Goal: Task Accomplishment & Management: Use online tool/utility

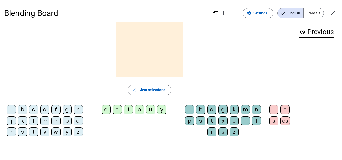
click at [312, 16] on span "Français" at bounding box center [313, 13] width 20 height 10
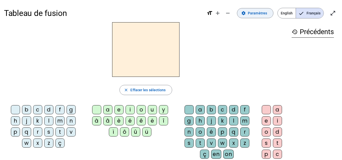
click at [261, 14] on span "Paramètres" at bounding box center [257, 13] width 19 height 6
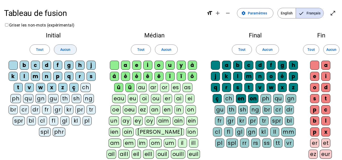
click at [62, 50] on span "Aucun" at bounding box center [65, 50] width 10 height 6
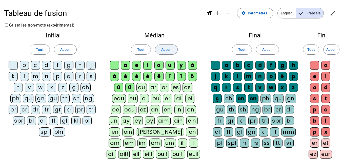
click at [169, 51] on span "Aucun" at bounding box center [166, 50] width 10 height 6
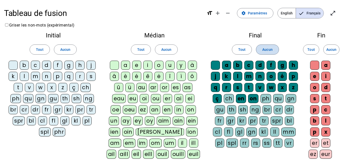
click at [274, 53] on span at bounding box center [267, 50] width 22 height 12
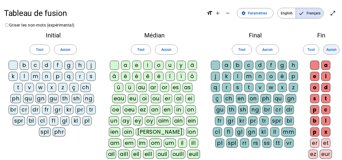
click at [331, 49] on span "Aucun" at bounding box center [331, 50] width 10 height 6
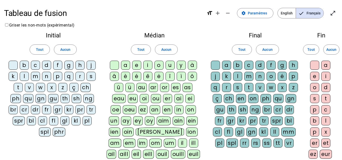
click at [45, 64] on div "d" at bounding box center [46, 65] width 9 height 9
click at [34, 77] on div "m" at bounding box center [35, 76] width 9 height 9
click at [89, 75] on div "s" at bounding box center [91, 76] width 9 height 9
click at [24, 75] on div "l" at bounding box center [24, 76] width 9 height 9
click at [25, 63] on div "b" at bounding box center [24, 65] width 9 height 9
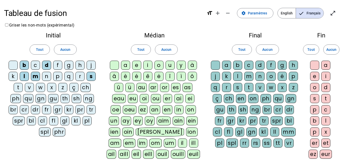
click at [138, 67] on div "e" at bounding box center [136, 65] width 9 height 9
click at [127, 64] on div "a" at bounding box center [125, 65] width 9 height 9
click at [157, 65] on div "o" at bounding box center [158, 65] width 9 height 9
click at [148, 65] on div "i" at bounding box center [147, 65] width 9 height 9
click at [172, 64] on div "u" at bounding box center [169, 65] width 9 height 9
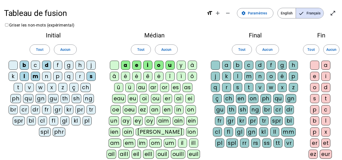
click at [246, 66] on div "c" at bounding box center [248, 65] width 9 height 9
click at [234, 76] on div "l" at bounding box center [237, 76] width 9 height 9
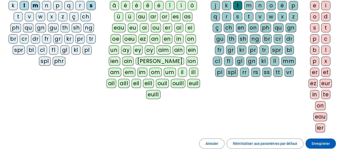
scroll to position [81, 0]
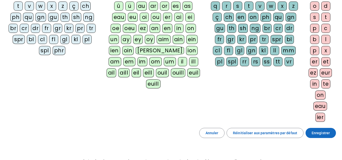
click at [320, 135] on span "Enregistrer" at bounding box center [320, 133] width 18 height 6
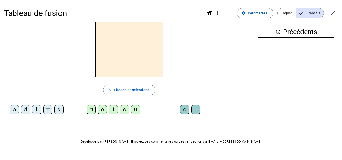
click at [27, 110] on div "d" at bounding box center [25, 109] width 9 height 9
click at [130, 110] on letter-bubble "o" at bounding box center [125, 110] width 11 height 11
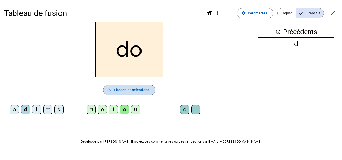
click at [109, 90] on mat-icon "close" at bounding box center [109, 90] width 5 height 5
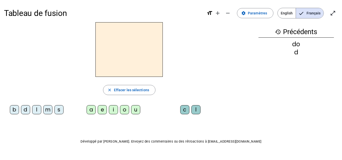
click at [23, 109] on div "d" at bounding box center [25, 109] width 9 height 9
click at [132, 111] on div "u" at bounding box center [135, 109] width 9 height 9
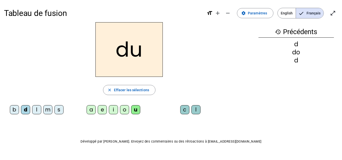
click at [185, 109] on div "c" at bounding box center [184, 109] width 9 height 9
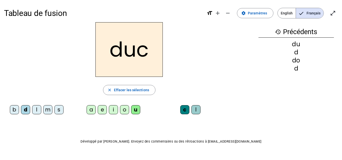
click at [185, 112] on div "c" at bounding box center [184, 109] width 9 height 9
click at [183, 111] on div "c" at bounding box center [184, 109] width 9 height 9
click at [128, 88] on span "Effacer les sélections" at bounding box center [131, 90] width 35 height 6
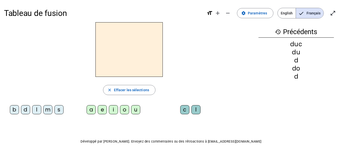
click at [24, 108] on div "d" at bounding box center [25, 109] width 9 height 9
click at [135, 110] on div "u" at bounding box center [135, 109] width 9 height 9
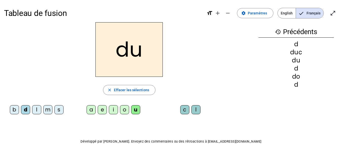
click at [103, 111] on div "e" at bounding box center [102, 109] width 9 height 9
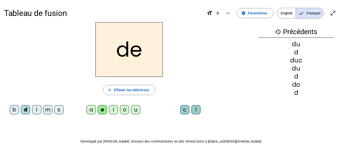
click at [47, 109] on div "m" at bounding box center [47, 109] width 9 height 9
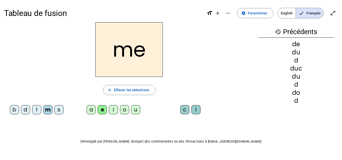
click at [60, 113] on div "s" at bounding box center [58, 109] width 9 height 9
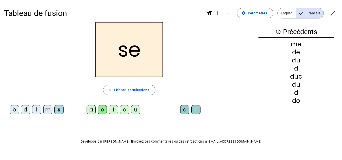
click at [137, 112] on div "u" at bounding box center [135, 109] width 9 height 9
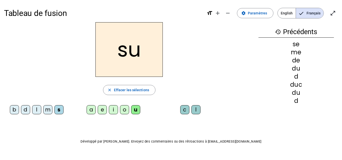
click at [195, 109] on div "l" at bounding box center [195, 109] width 9 height 9
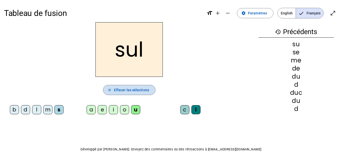
click at [106, 87] on span "button" at bounding box center [129, 90] width 52 height 12
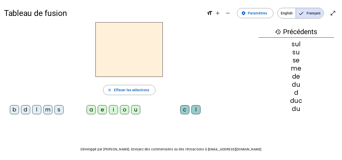
click at [196, 109] on div "l" at bounding box center [195, 109] width 9 height 9
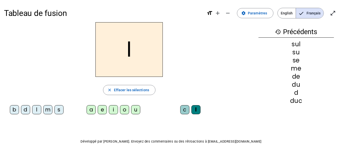
click at [137, 110] on div "u" at bounding box center [135, 109] width 9 height 9
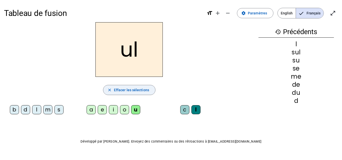
click at [125, 94] on span "button" at bounding box center [129, 90] width 52 height 12
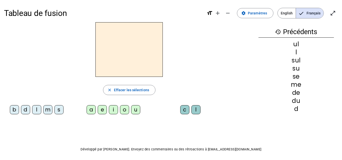
click at [38, 108] on div "l" at bounding box center [36, 109] width 9 height 9
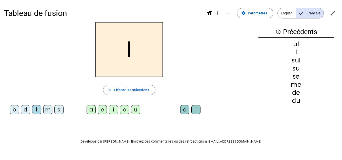
click at [135, 109] on div "u" at bounding box center [135, 109] width 9 height 9
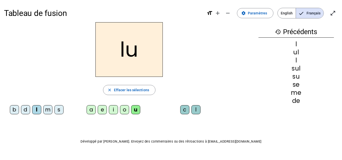
click at [91, 109] on div "a" at bounding box center [91, 109] width 9 height 9
click at [184, 110] on div "c" at bounding box center [184, 109] width 9 height 9
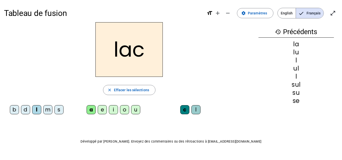
click at [14, 109] on div "b" at bounding box center [14, 109] width 9 height 9
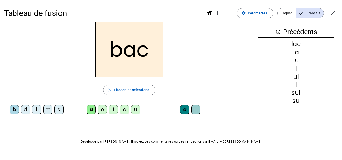
click at [57, 111] on div "s" at bounding box center [58, 109] width 9 height 9
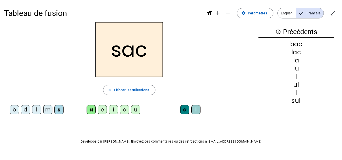
click at [102, 111] on div "e" at bounding box center [102, 109] width 9 height 9
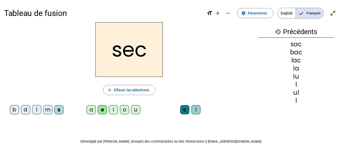
click at [197, 111] on div "l" at bounding box center [195, 109] width 9 height 9
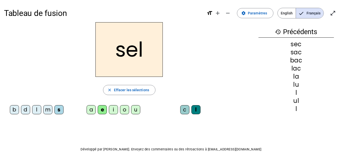
click at [125, 111] on div "o" at bounding box center [124, 109] width 9 height 9
